Goal: Task Accomplishment & Management: Manage account settings

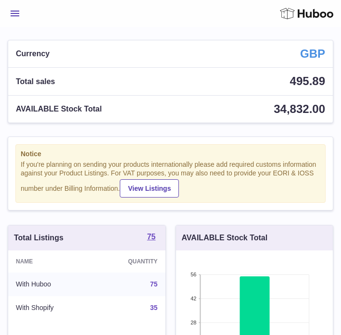
scroll to position [150, 157]
click at [17, 18] on button "Menu" at bounding box center [15, 13] width 14 height 19
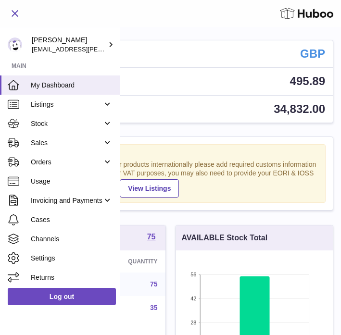
scroll to position [0, 0]
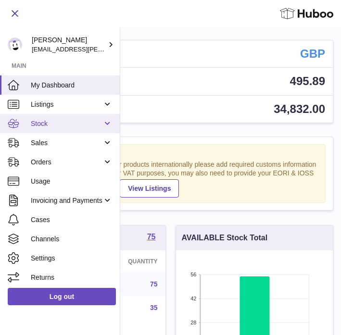
click at [36, 124] on span "Stock" at bounding box center [67, 123] width 72 height 9
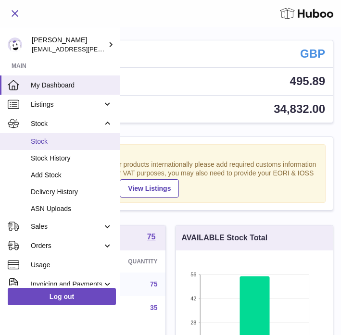
click at [34, 140] on span "Stock" at bounding box center [72, 141] width 82 height 9
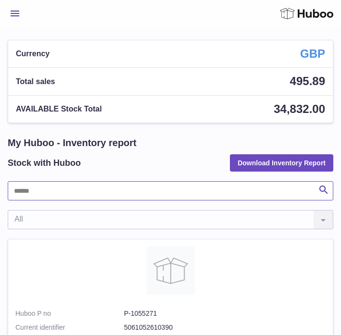
click at [43, 192] on input "text" at bounding box center [170, 190] width 325 height 19
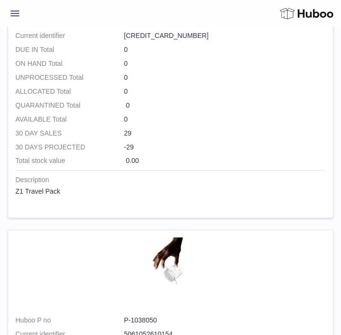
scroll to position [2017, 0]
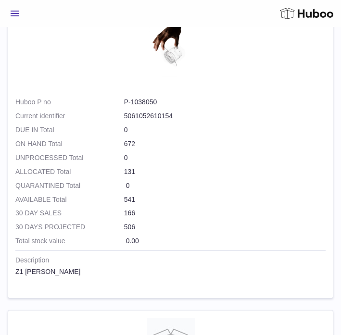
type input "**"
click at [137, 106] on dd "P-1038050" at bounding box center [224, 102] width 201 height 9
copy dl "P-1038050"
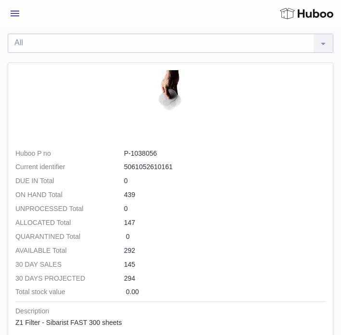
scroll to position [272, 0]
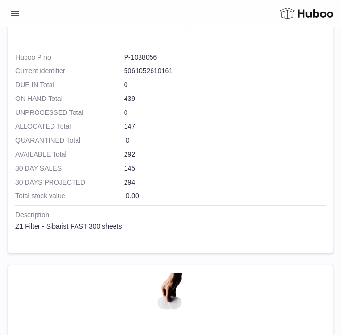
click at [137, 60] on dd "P-1038056" at bounding box center [224, 57] width 201 height 9
copy dl "P-1038056"
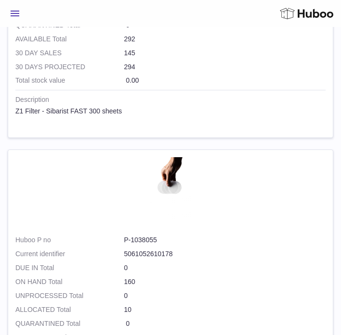
scroll to position [444, 0]
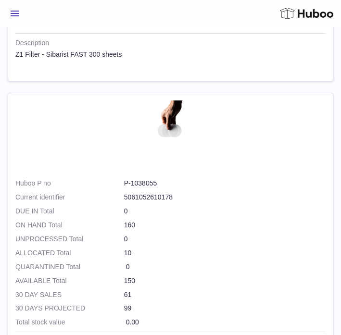
click at [147, 183] on dd "P-1038055" at bounding box center [224, 183] width 201 height 9
copy dl "P-1038055"
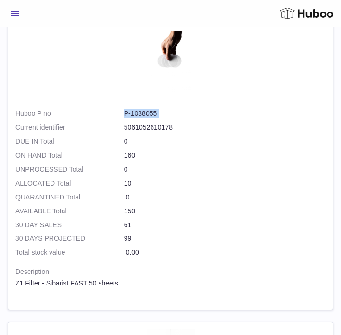
scroll to position [531, 0]
